Goal: Navigation & Orientation: Find specific page/section

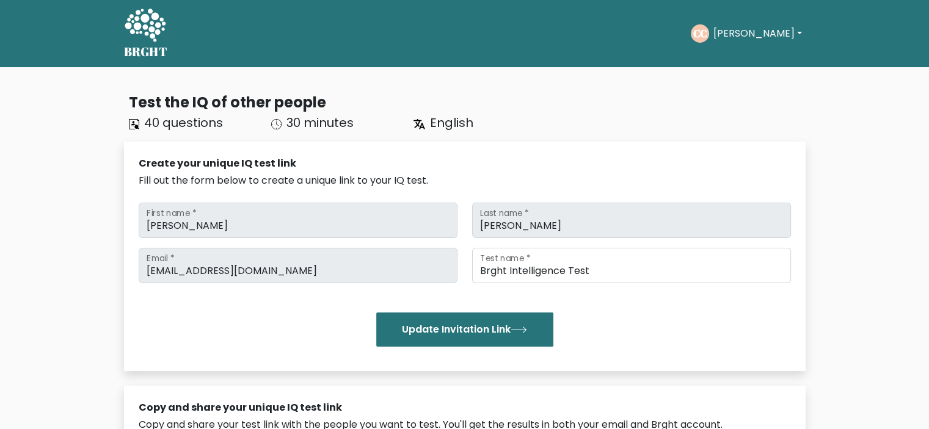
click at [743, 31] on button "[PERSON_NAME]" at bounding box center [757, 34] width 96 height 16
click at [732, 64] on link "Dashboard" at bounding box center [739, 59] width 96 height 20
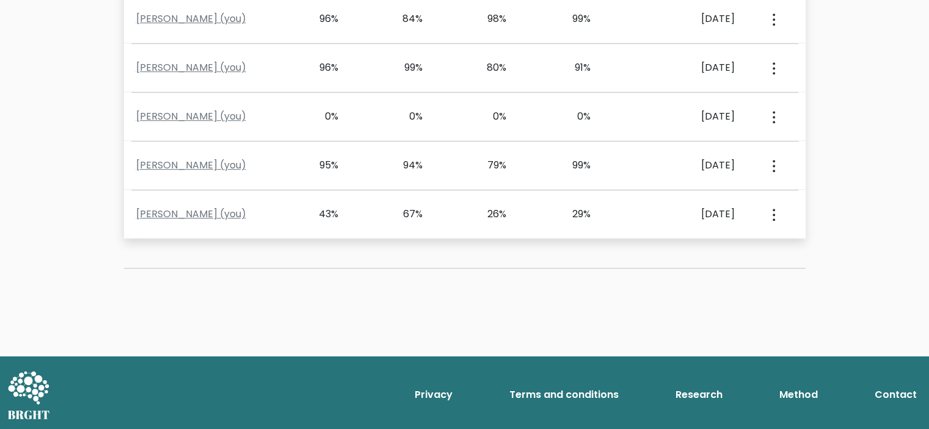
scroll to position [269, 0]
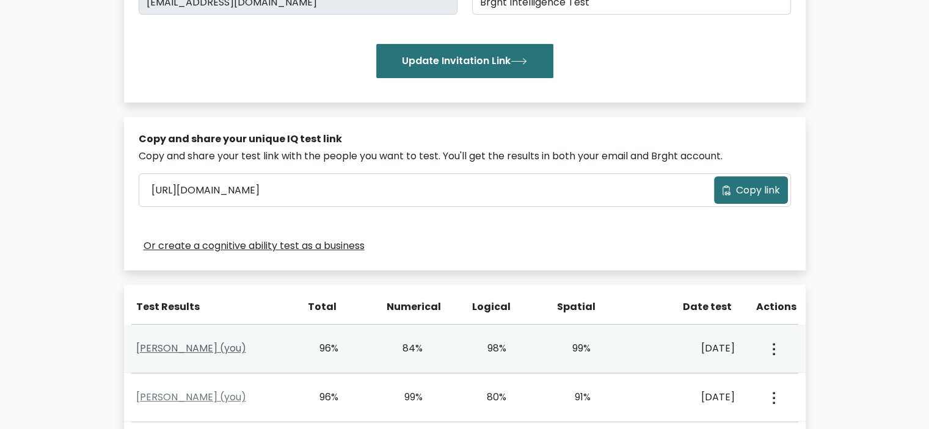
click at [176, 351] on link "[PERSON_NAME] (you)" at bounding box center [191, 348] width 110 height 14
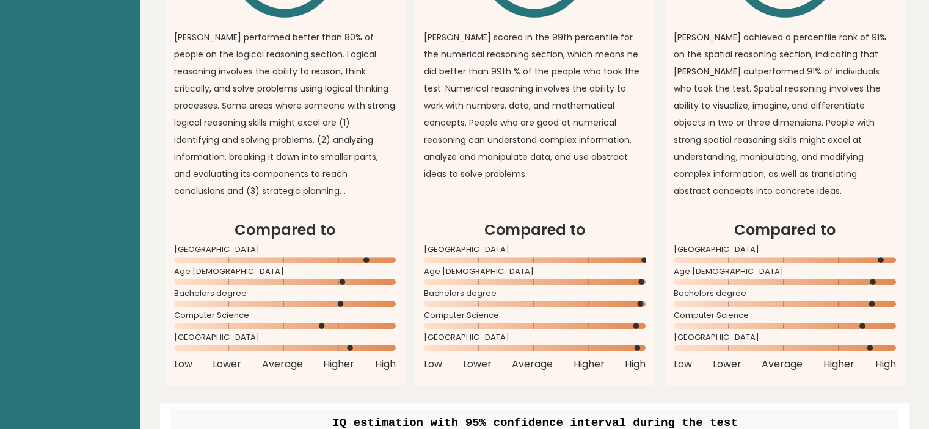
scroll to position [1079, 0]
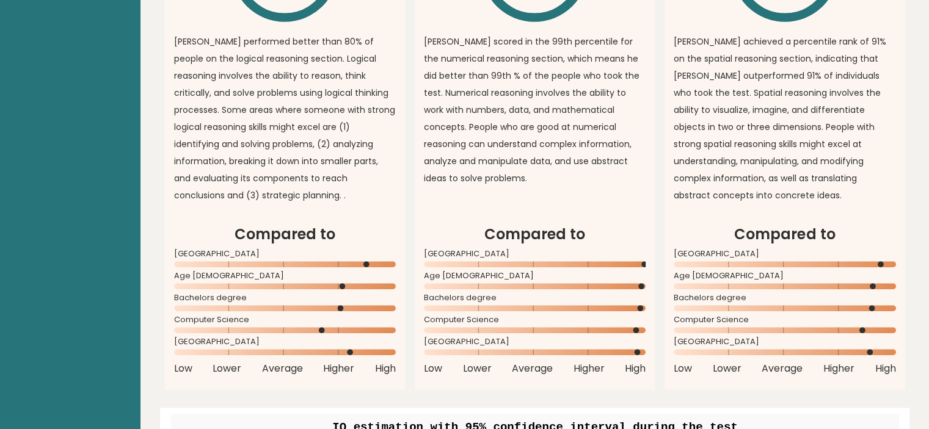
click at [672, 209] on article "Spatial Reasoning Overall 91% \ [PERSON_NAME] achieved a percentile rank of 91%…" at bounding box center [784, 29] width 240 height 387
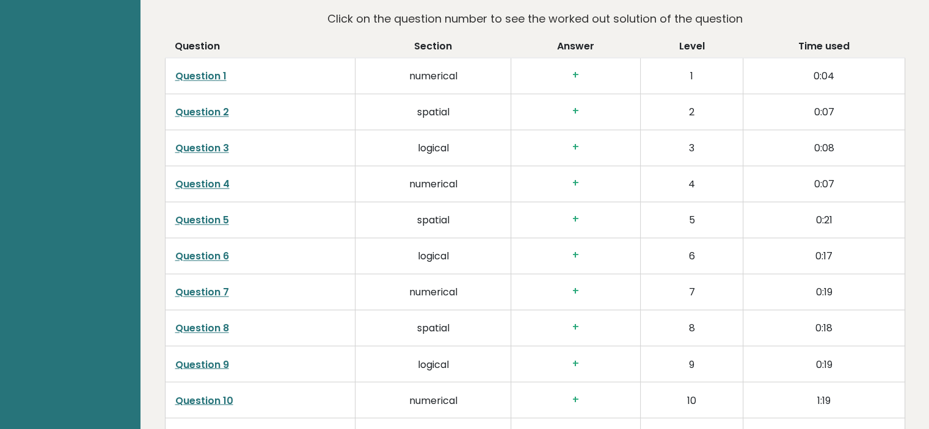
scroll to position [1959, 0]
